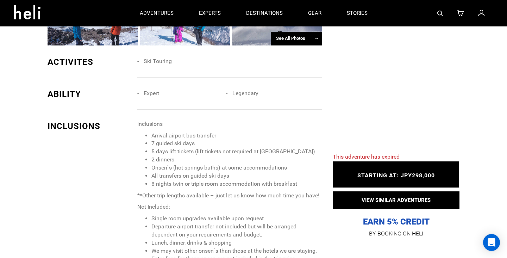
scroll to position [522, 0]
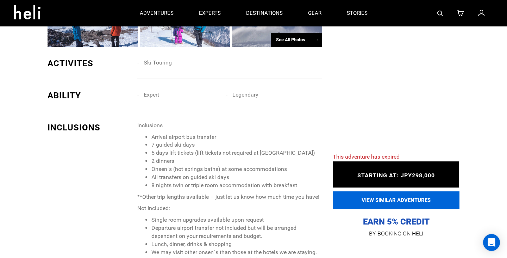
click at [421, 204] on button "VIEW SIMILAR ADVENTURES" at bounding box center [396, 200] width 127 height 18
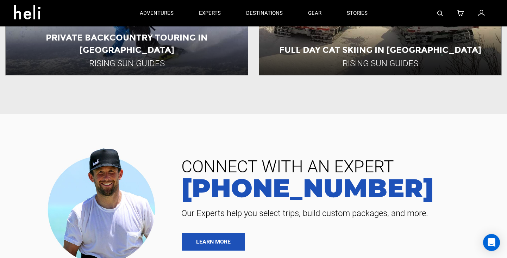
scroll to position [163, 0]
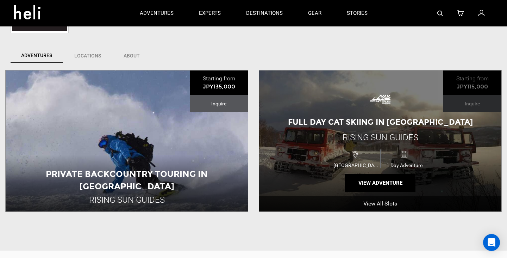
click at [371, 207] on link "View All Slots" at bounding box center [380, 203] width 242 height 15
click at [386, 151] on div "1 Day Adventure" at bounding box center [404, 158] width 49 height 18
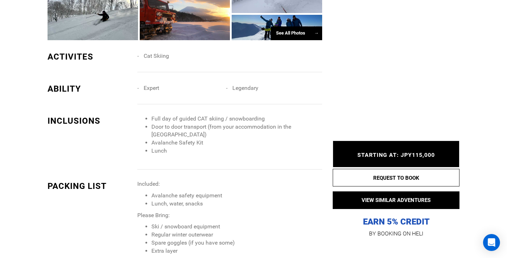
scroll to position [661, 0]
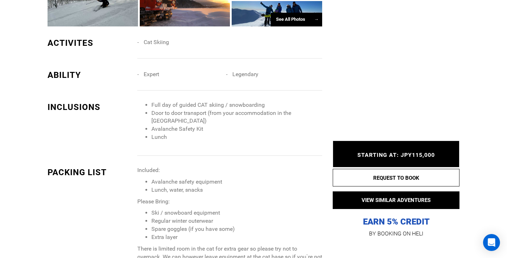
click at [306, 159] on div "PACKING LIST Included: Avalanche safety equipment Lunch, water, snacks Please B…" at bounding box center [185, 224] width 275 height 136
click at [304, 179] on li "Avalanche safety equipment" at bounding box center [236, 182] width 171 height 8
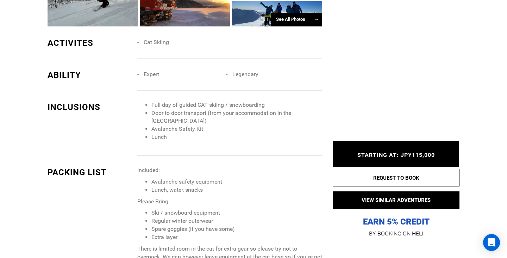
click at [304, 179] on li "Avalanche safety equipment" at bounding box center [236, 182] width 171 height 8
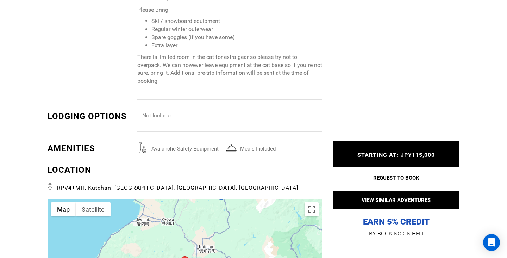
scroll to position [876, 0]
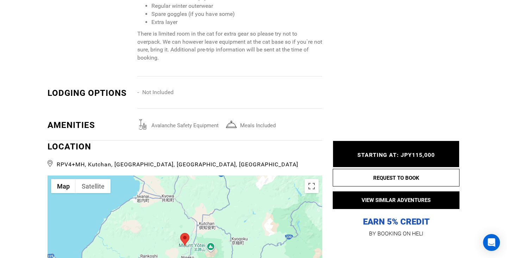
click at [292, 140] on div "avalanche safety equipment Meals included" at bounding box center [232, 129] width 190 height 21
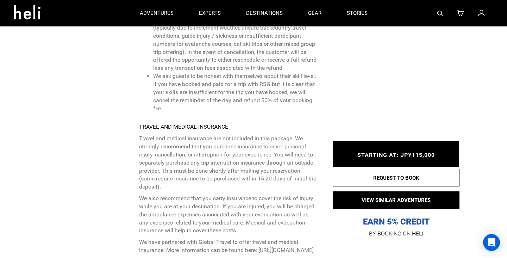
scroll to position [1778, 0]
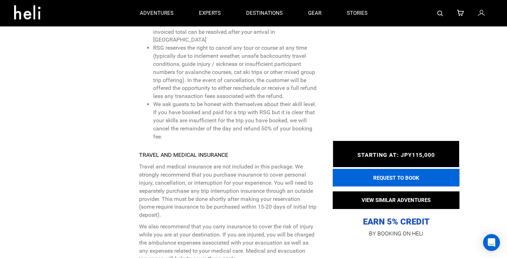
click at [350, 182] on button "REQUEST TO BOOK" at bounding box center [396, 178] width 127 height 18
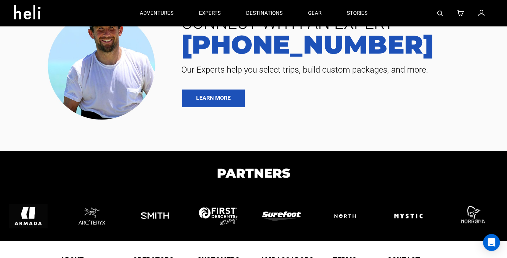
scroll to position [146, 0]
